Goal: Information Seeking & Learning: Learn about a topic

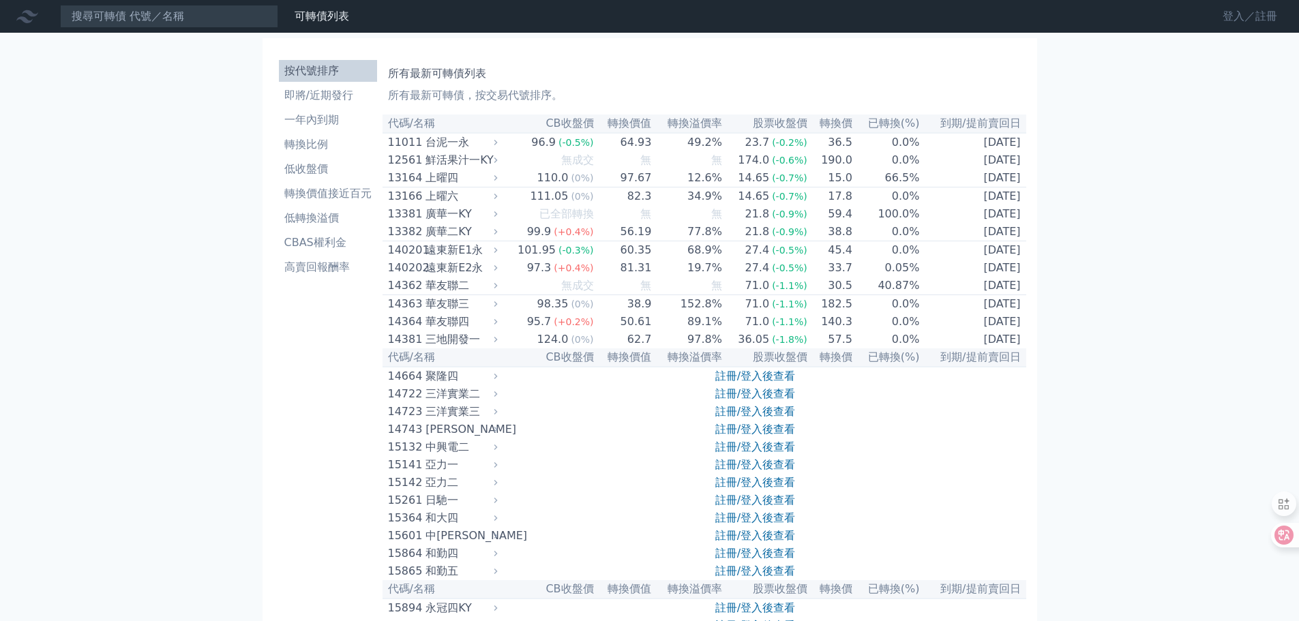
click at [1230, 21] on link "登入／註冊" at bounding box center [1250, 16] width 76 height 22
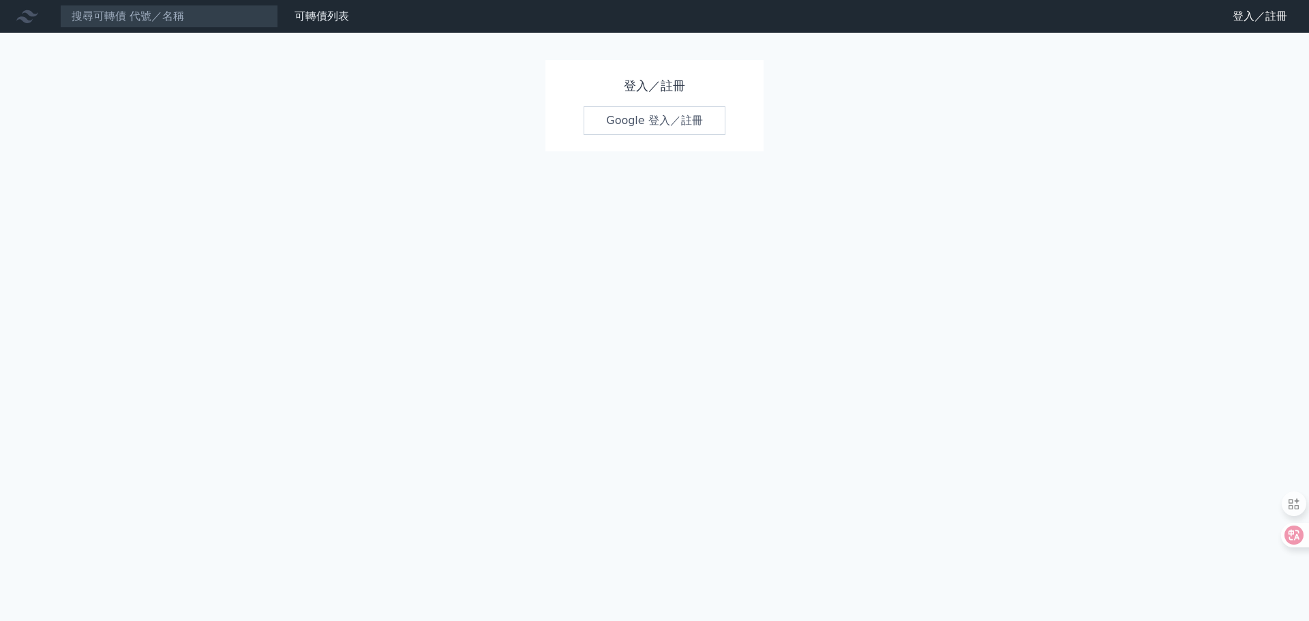
click at [656, 114] on link "Google 登入／註冊" at bounding box center [655, 120] width 142 height 29
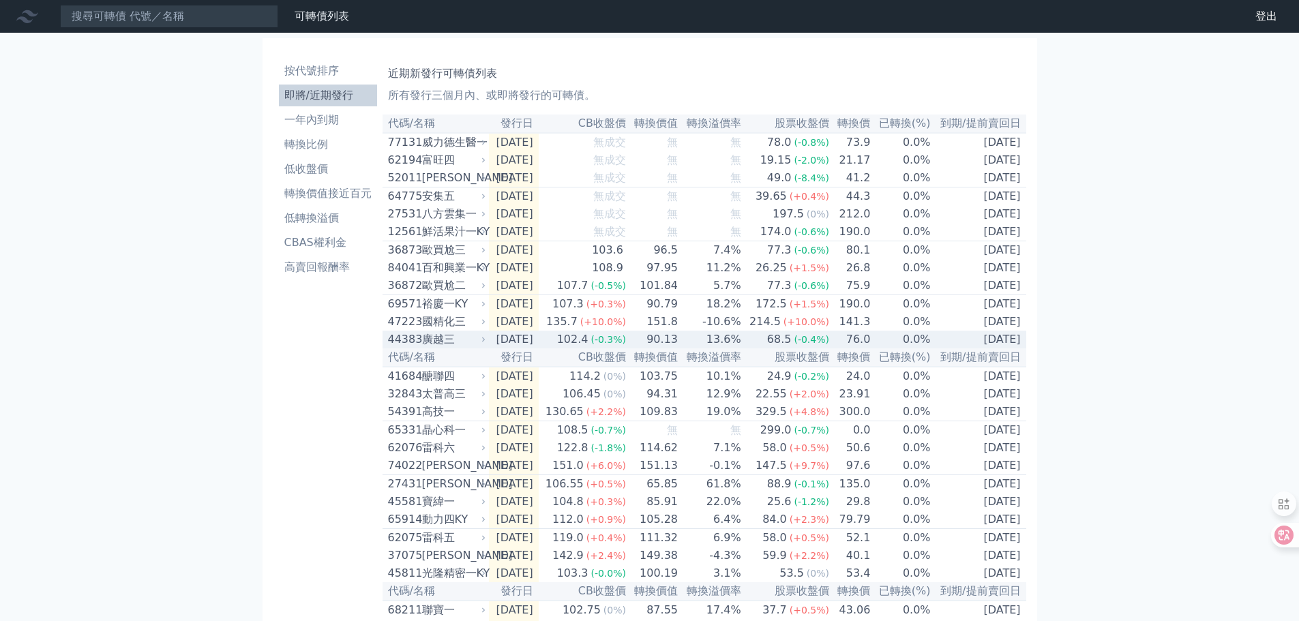
click at [406, 348] on div "44383" at bounding box center [403, 339] width 31 height 16
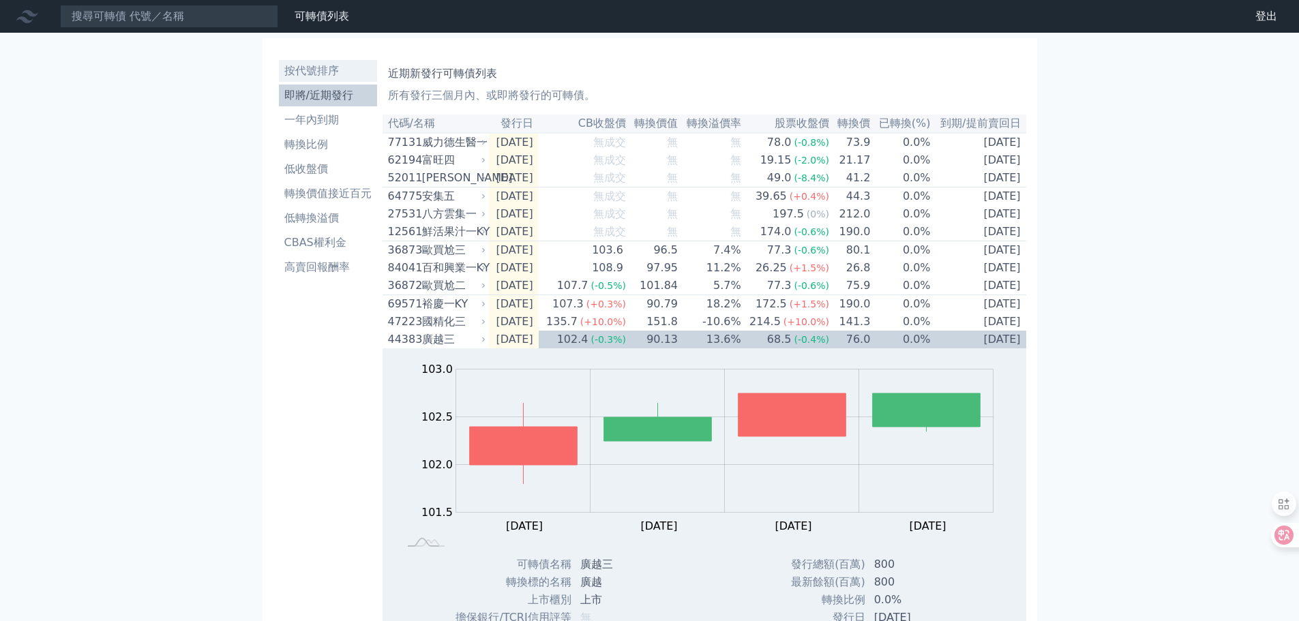
click at [302, 70] on li "按代號排序" at bounding box center [328, 71] width 98 height 16
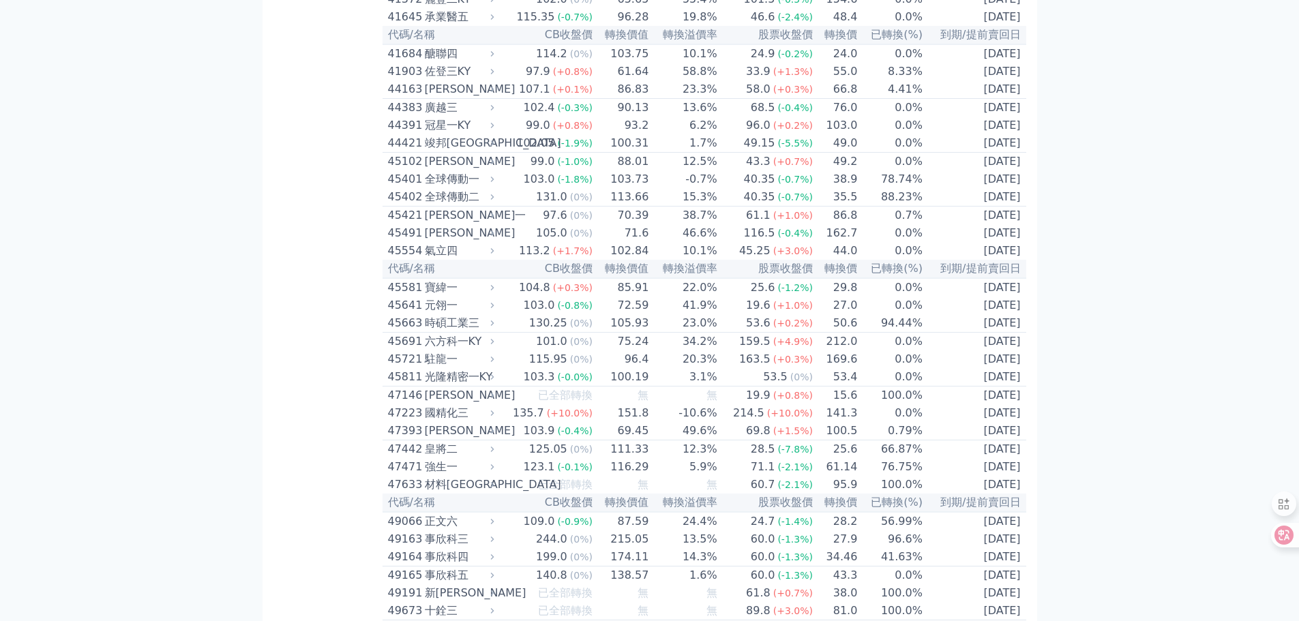
scroll to position [3751, 0]
